Goal: Information Seeking & Learning: Find specific fact

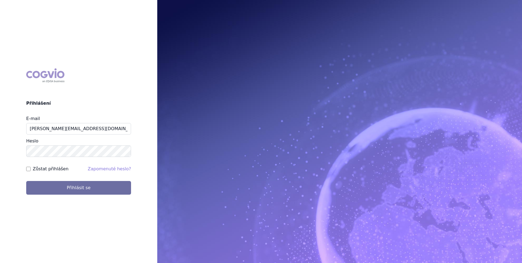
click at [51, 170] on label "Zůstat přihlášen" at bounding box center [51, 169] width 36 height 7
click at [31, 170] on input "Zůstat přihlášen" at bounding box center [28, 169] width 4 height 4
checkbox input "true"
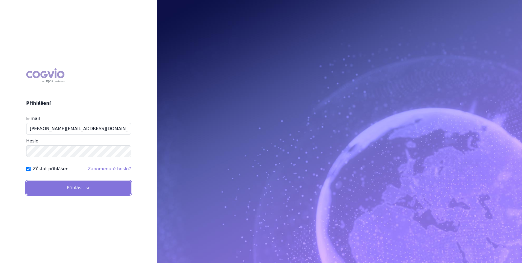
click at [51, 182] on button "Přihlásit se" at bounding box center [78, 188] width 105 height 14
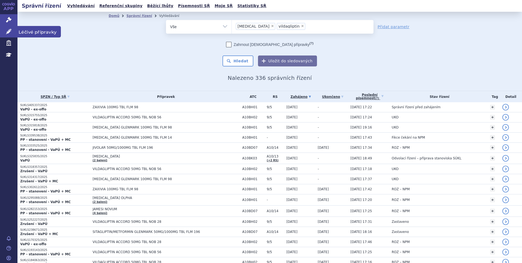
click at [10, 36] on link "Léčivé přípravky" at bounding box center [8, 31] width 17 height 11
click at [10, 31] on icon at bounding box center [8, 31] width 5 height 5
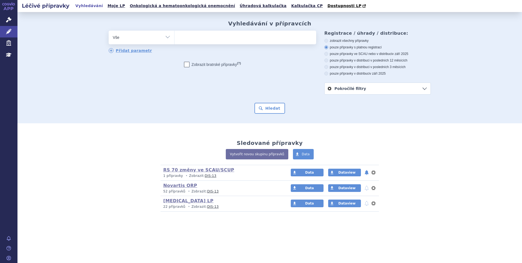
click at [184, 36] on ul at bounding box center [246, 36] width 142 height 11
click at [175, 36] on select at bounding box center [174, 37] width 0 height 14
type input "be"
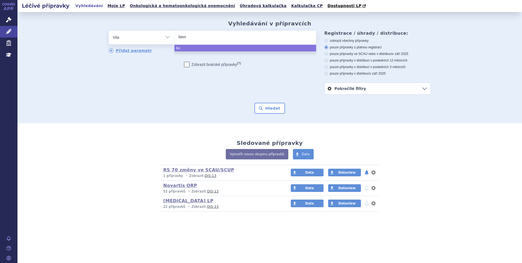
type input "bemfo"
type input "bemfola"
select select "bemfola"
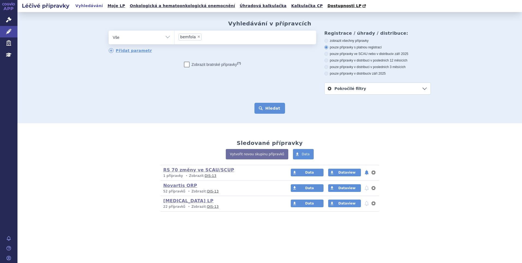
click at [266, 110] on button "Hledat" at bounding box center [270, 108] width 31 height 11
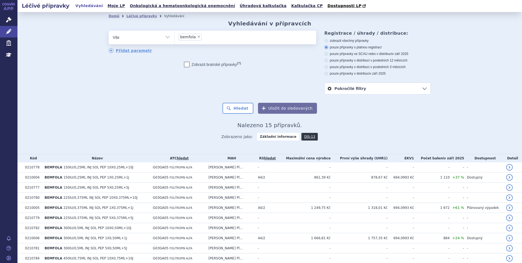
scroll to position [73, 0]
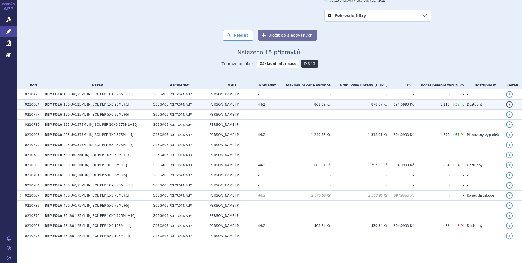
click at [94, 104] on span "150IU/0,25ML INJ SOL PEP 1X0,25ML+1J" at bounding box center [96, 104] width 66 height 4
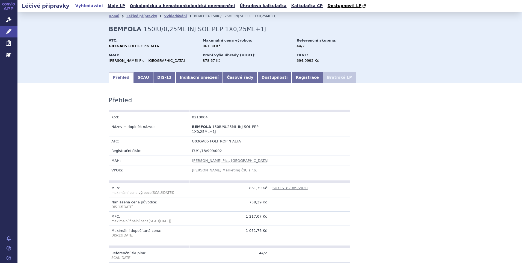
click at [181, 80] on link "Indikační omezení" at bounding box center [199, 77] width 47 height 11
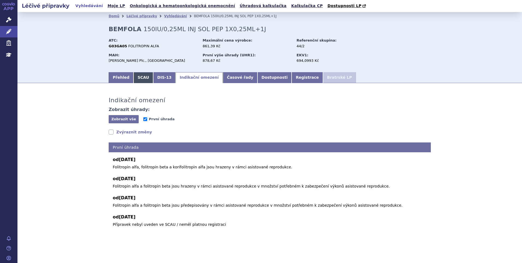
click at [135, 80] on link "SCAU" at bounding box center [144, 77] width 20 height 11
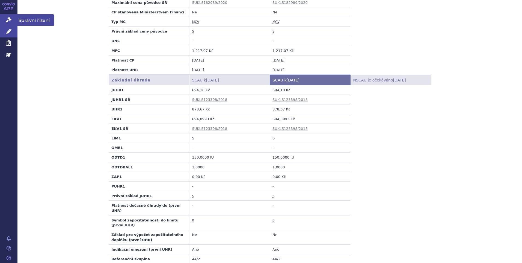
scroll to position [55, 0]
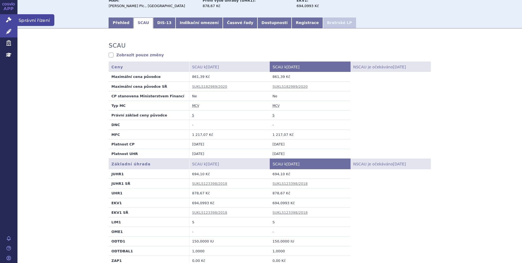
click at [9, 19] on icon at bounding box center [8, 19] width 5 height 5
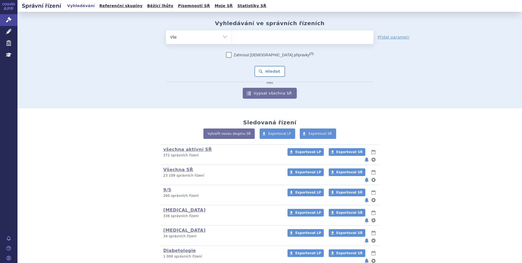
click at [261, 32] on ul at bounding box center [303, 35] width 142 height 11
click at [232, 32] on select at bounding box center [232, 37] width 0 height 14
type input "so"
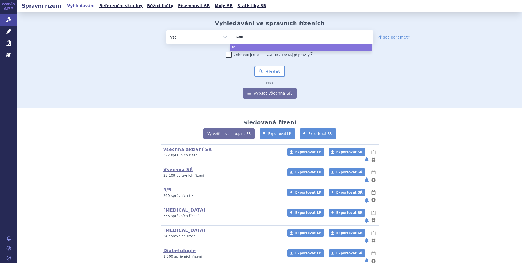
type input "soma"
type input "somat"
type input "somatr"
type input "somatrop"
type input "somatropi"
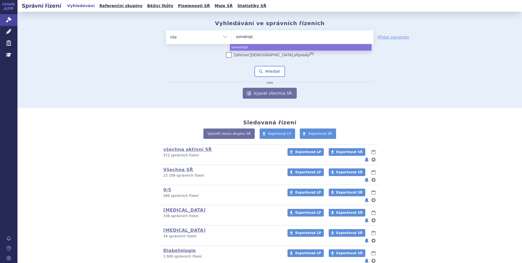
type input "[MEDICAL_DATA]"
select select "[MEDICAL_DATA]"
click at [266, 76] on button "Hledat" at bounding box center [270, 71] width 31 height 11
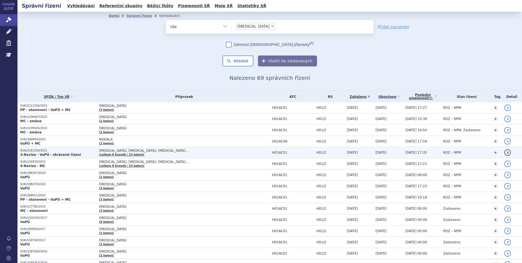
click at [40, 155] on strong "3-Revize - VaPÚ - zkrácené řízení" at bounding box center [50, 155] width 61 height 4
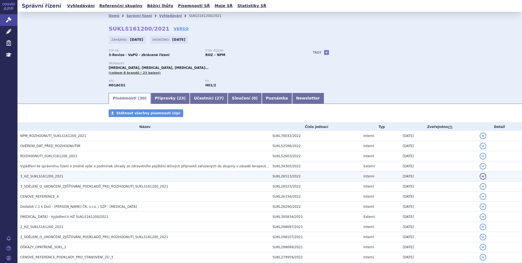
click at [47, 174] on span "3_HZ_SUKLS161200_2021" at bounding box center [41, 176] width 43 height 4
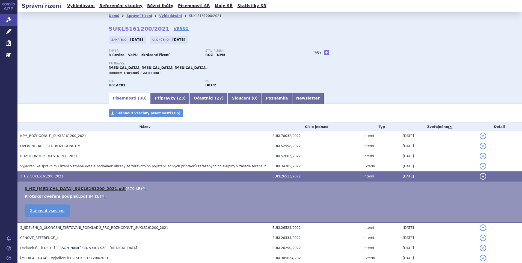
click at [50, 189] on link "3_HZ_somatropin_SUKLS161200_2021.pdf" at bounding box center [75, 188] width 101 height 4
click at [81, 6] on link "Vyhledávání" at bounding box center [81, 5] width 31 height 7
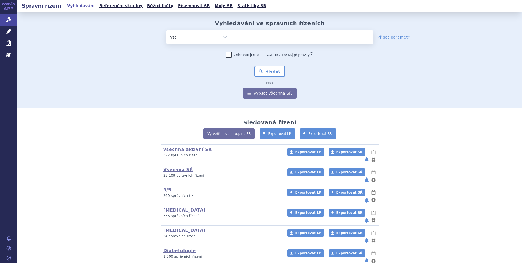
click at [237, 39] on ul at bounding box center [303, 35] width 142 height 11
click at [232, 39] on select at bounding box center [232, 37] width 0 height 14
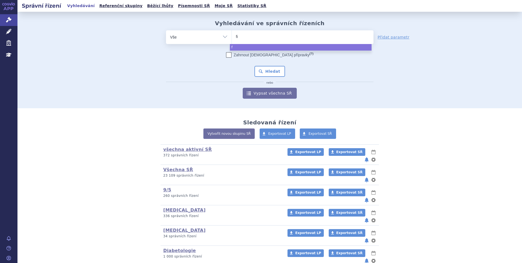
type input "fil"
type input "filg"
type input "filgra"
type input "filgrasti"
type input "filgrastim"
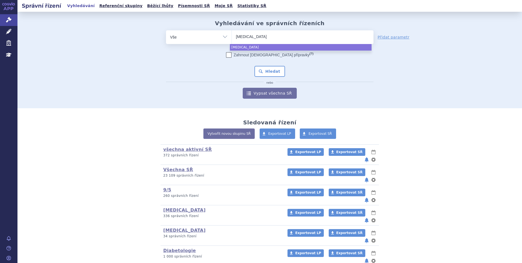
select select "filgrastim"
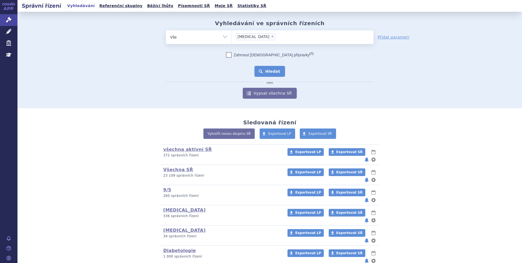
click at [267, 72] on button "Hledat" at bounding box center [270, 71] width 31 height 11
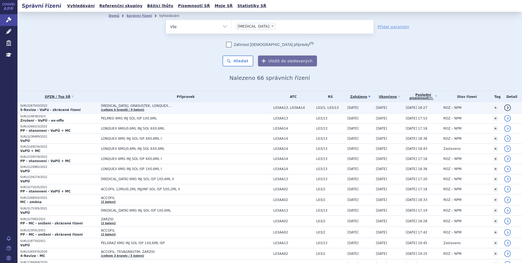
click at [39, 108] on strong "5-Revize - VaPú - zkrácené řízení" at bounding box center [50, 110] width 60 height 4
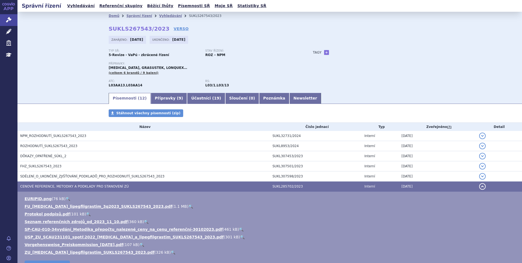
scroll to position [22, 0]
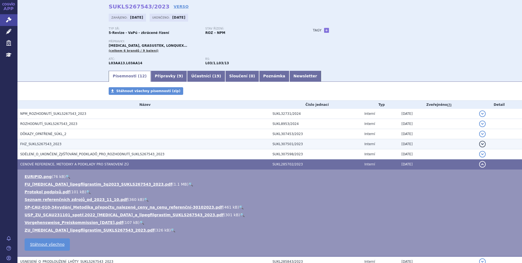
click at [35, 145] on span "FHZ_SUKLS267543_2023" at bounding box center [40, 144] width 41 height 4
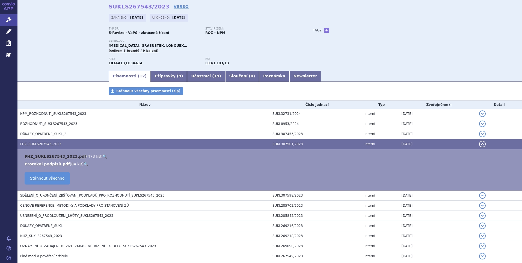
click at [42, 156] on link "FHZ_SUKLS267543_2023.pdf" at bounding box center [56, 156] width 62 height 4
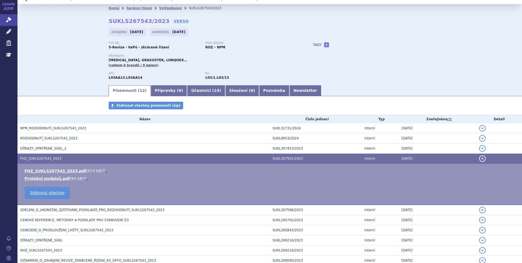
scroll to position [0, 0]
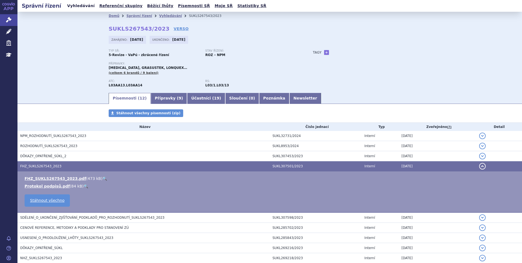
click at [74, 3] on link "Vyhledávání" at bounding box center [81, 5] width 31 height 7
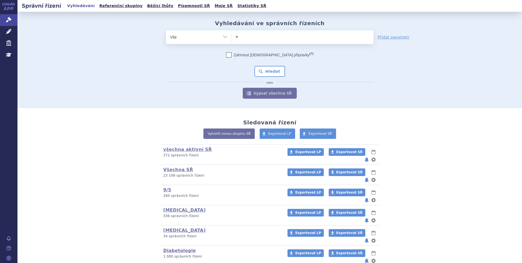
type input "ep"
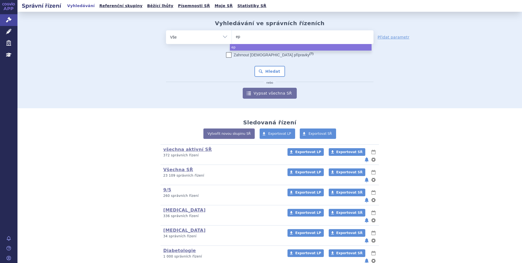
type input "epo"
type input "epoet"
type input "epoetin"
select select "epoetin"
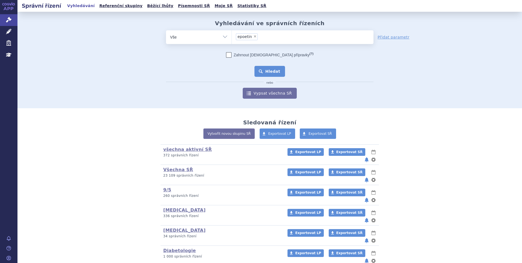
click at [271, 69] on button "Hledat" at bounding box center [270, 71] width 31 height 11
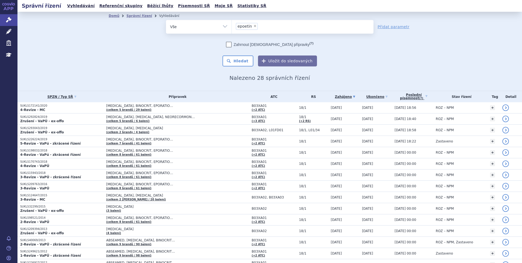
click at [26, 142] on strong "5-Revize - VaPú - zkrácené řízení" at bounding box center [50, 144] width 60 height 4
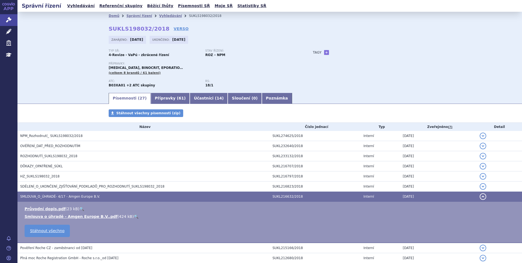
scroll to position [27, 0]
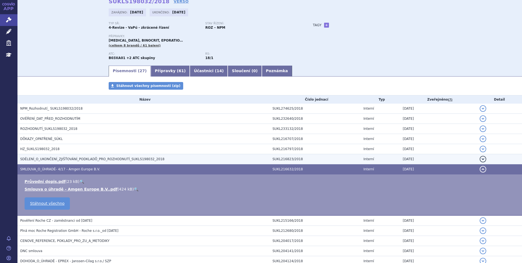
click at [33, 154] on td "SDĚLENÍ_O_UKONČENÍ_ZJIŠŤOVÁNÍ_PODKLADŮ_PRO_ROZHODNUTÍ_SUKLS198032_2018" at bounding box center [143, 159] width 252 height 10
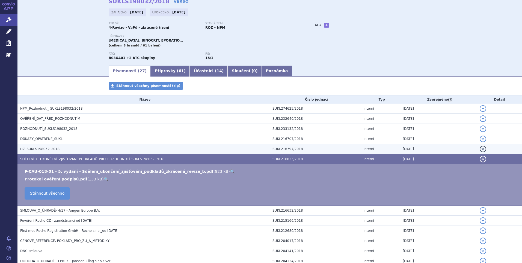
click at [31, 149] on span "HZ_SUKLS198032_2018" at bounding box center [39, 149] width 39 height 4
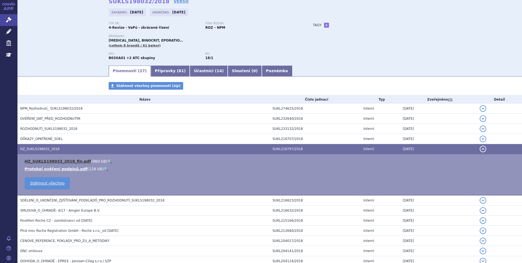
click at [38, 162] on link "HZ_SUKLS198032_2018_fin.pdf" at bounding box center [58, 161] width 66 height 4
